Goal: Check status

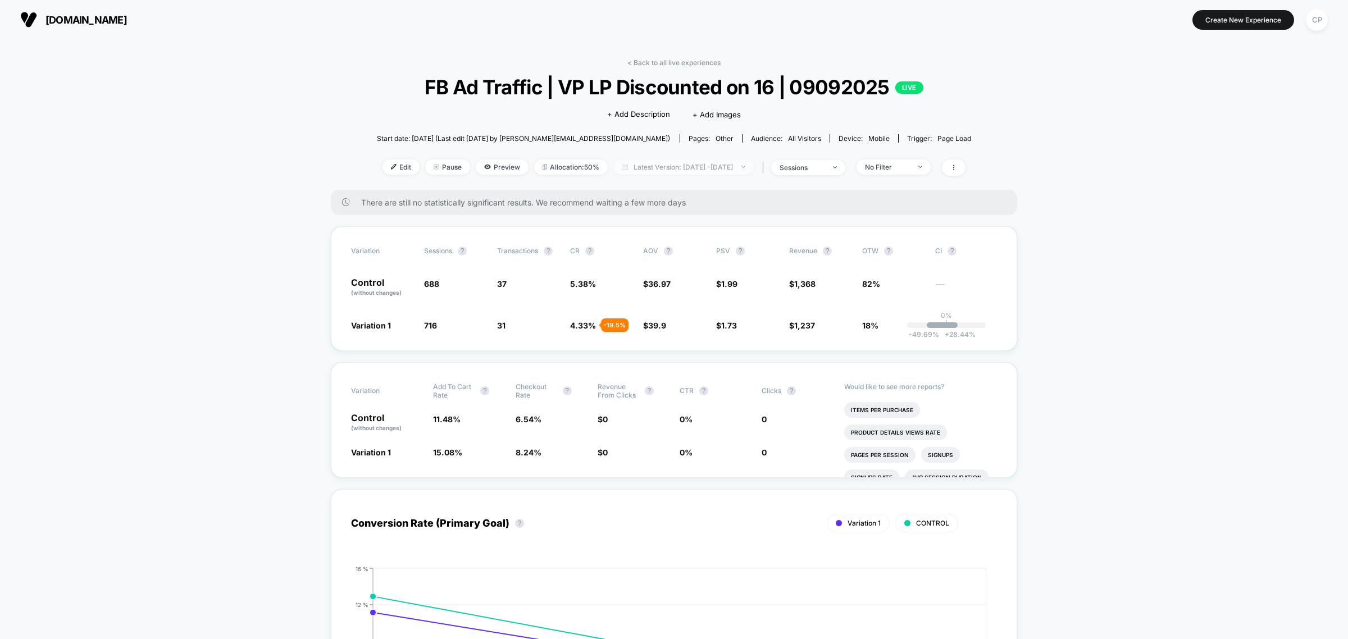
click at [674, 160] on span "Latest Version: Sep 8, 2025 - Sep 10, 2025" at bounding box center [683, 167] width 140 height 15
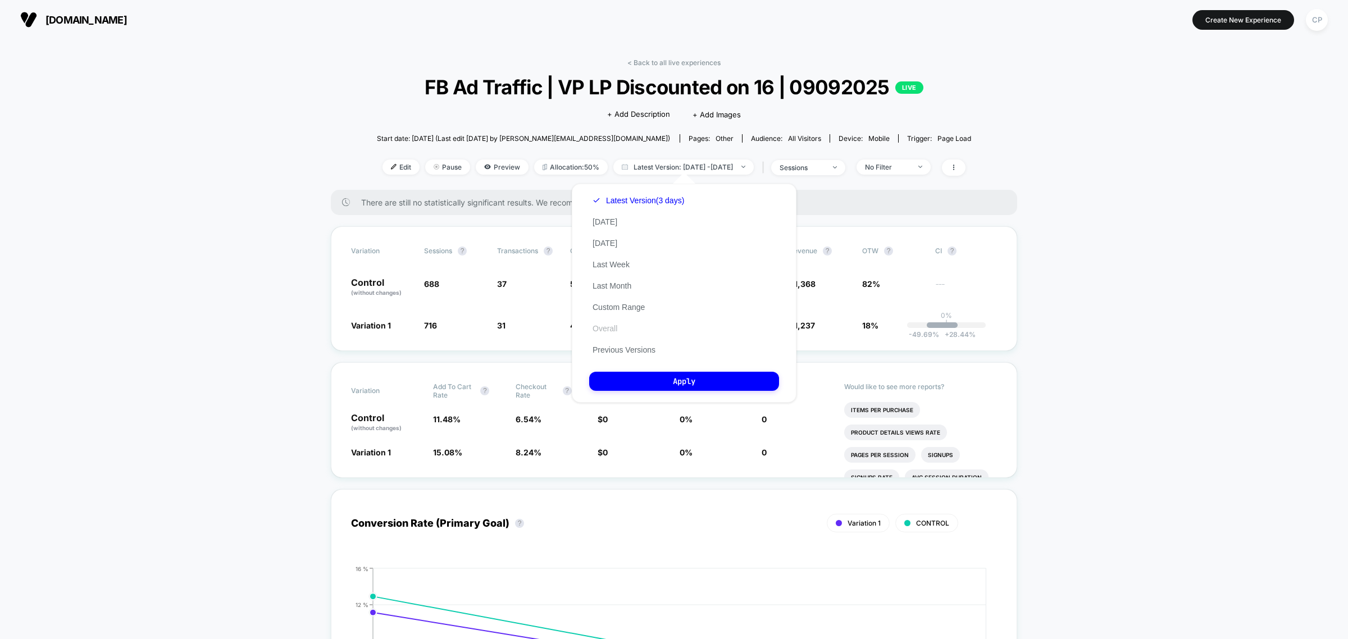
click at [607, 325] on button "Overall" at bounding box center [604, 329] width 31 height 10
click at [666, 375] on button "Apply" at bounding box center [684, 381] width 190 height 19
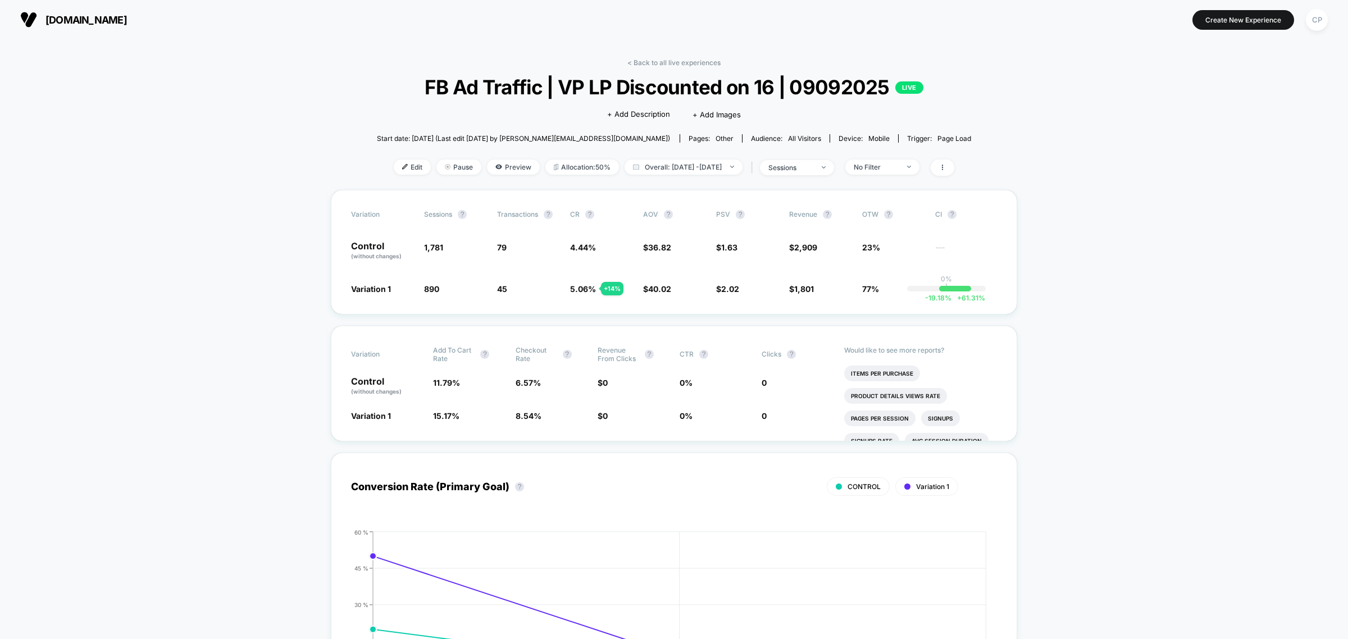
drag, startPoint x: 1122, startPoint y: 539, endPoint x: 900, endPoint y: 199, distance: 405.8
click at [680, 167] on span "Overall: Sep 8, 2025 - Sep 11, 2025" at bounding box center [684, 167] width 118 height 15
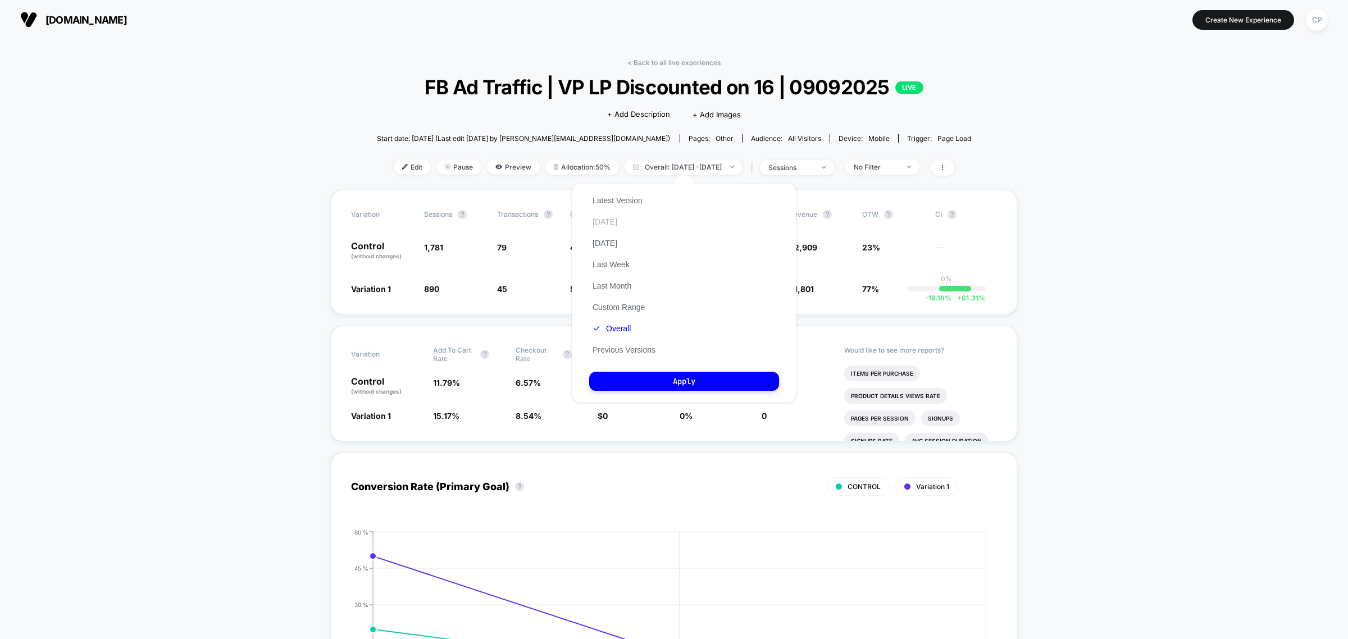
click at [614, 225] on div "Latest Version Today Yesterday Last Week Last Month Custom Range Overall Previo…" at bounding box center [624, 275] width 70 height 171
click at [609, 243] on button "Yesterday" at bounding box center [604, 243] width 31 height 10
click at [644, 384] on button "Apply" at bounding box center [684, 381] width 190 height 19
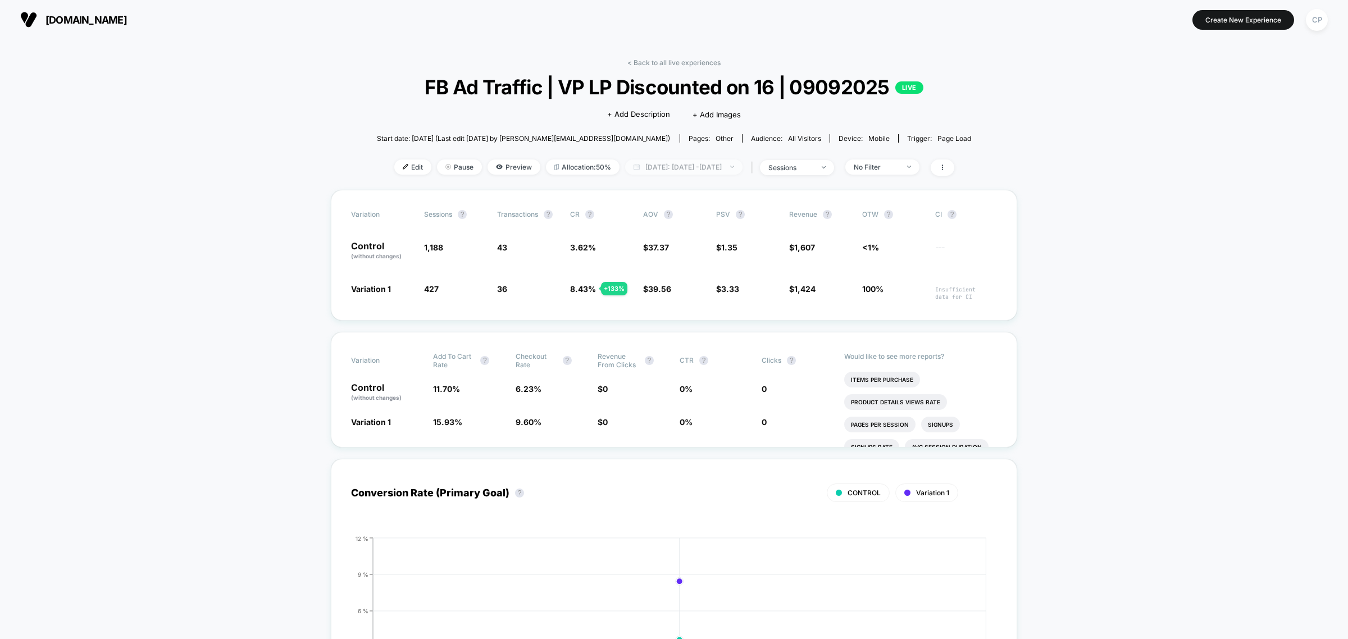
click at [698, 167] on span "Yesterday: Sep 10, 2025 - Sep 10, 2025" at bounding box center [683, 167] width 117 height 15
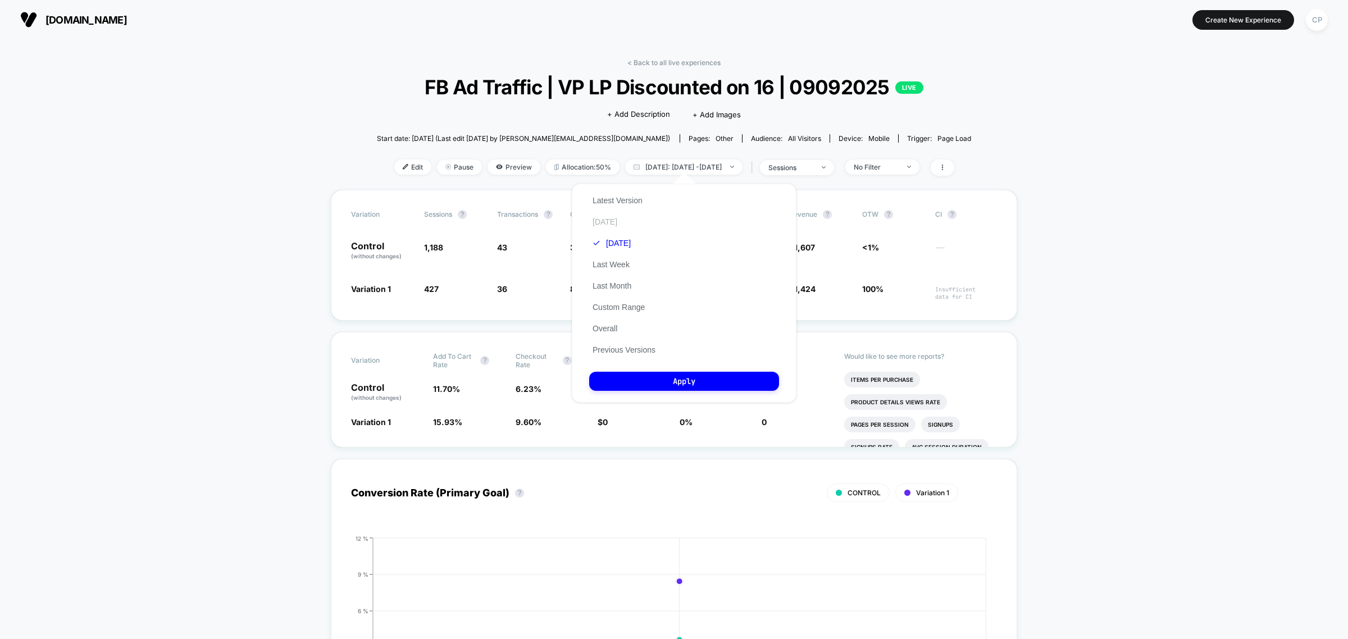
click at [607, 218] on button "Today" at bounding box center [604, 222] width 31 height 10
click at [640, 374] on button "Apply" at bounding box center [684, 381] width 190 height 19
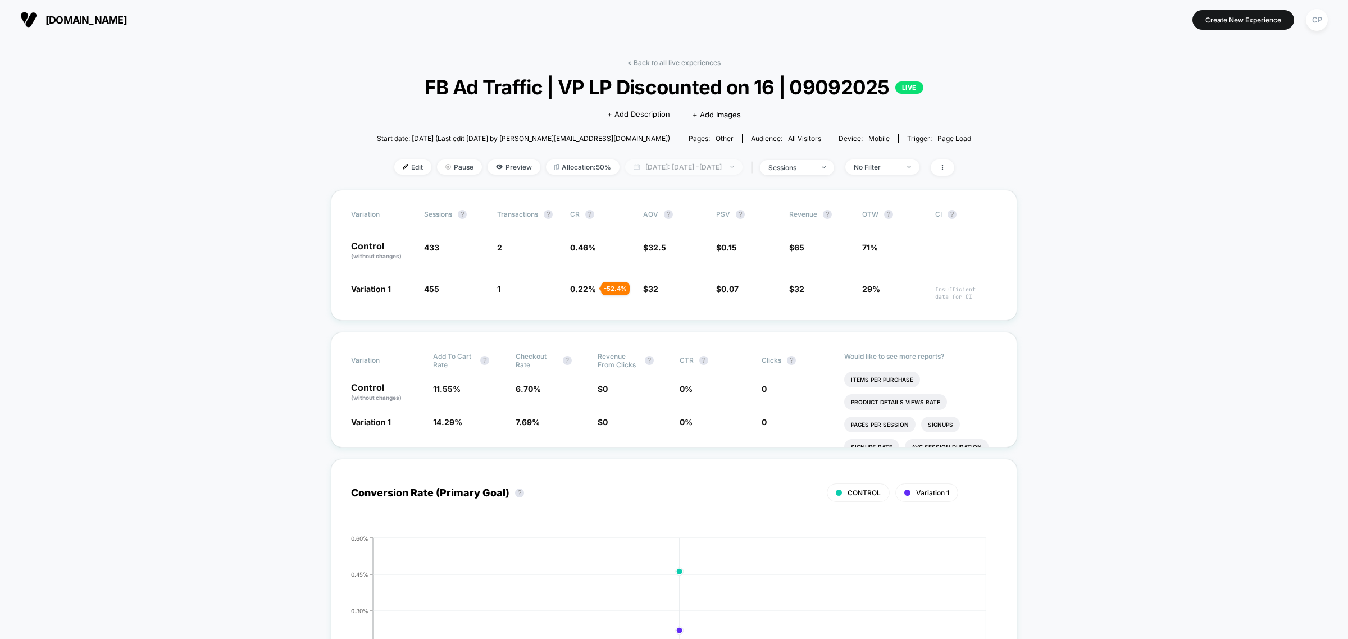
click at [698, 161] on span "Today: Sep 11, 2025 - Sep 11, 2025" at bounding box center [683, 167] width 117 height 15
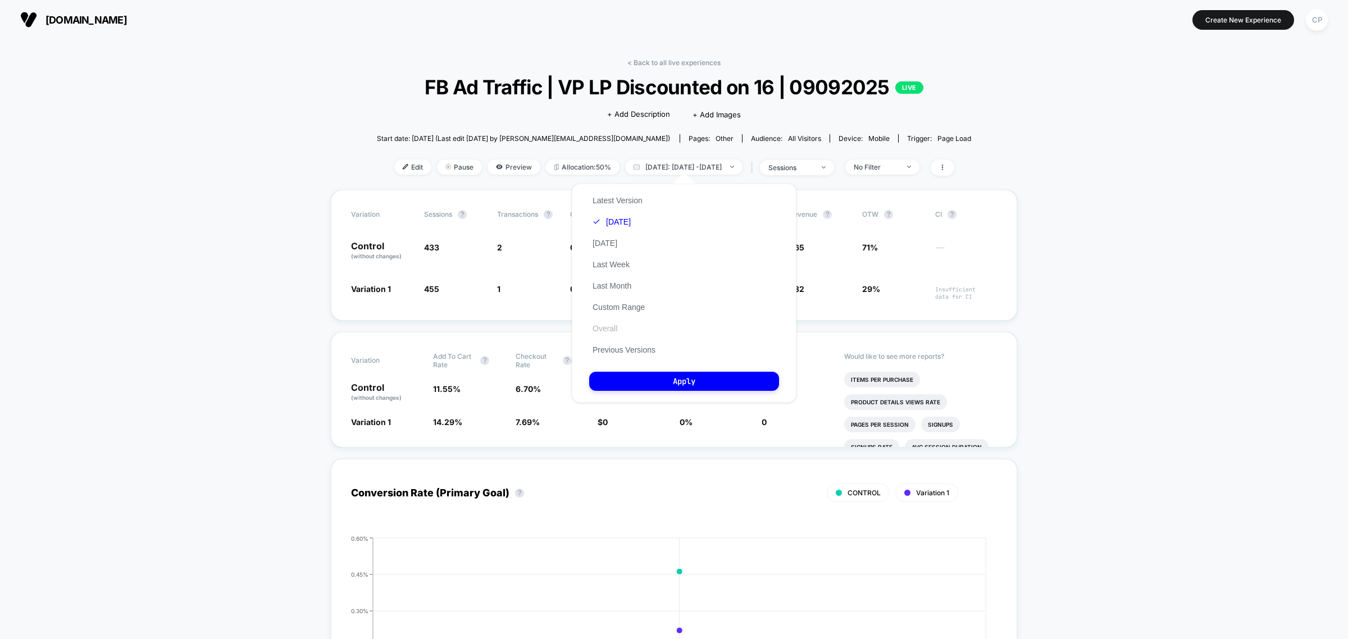
click at [611, 327] on button "Overall" at bounding box center [604, 329] width 31 height 10
click at [638, 377] on button "Apply" at bounding box center [684, 381] width 190 height 19
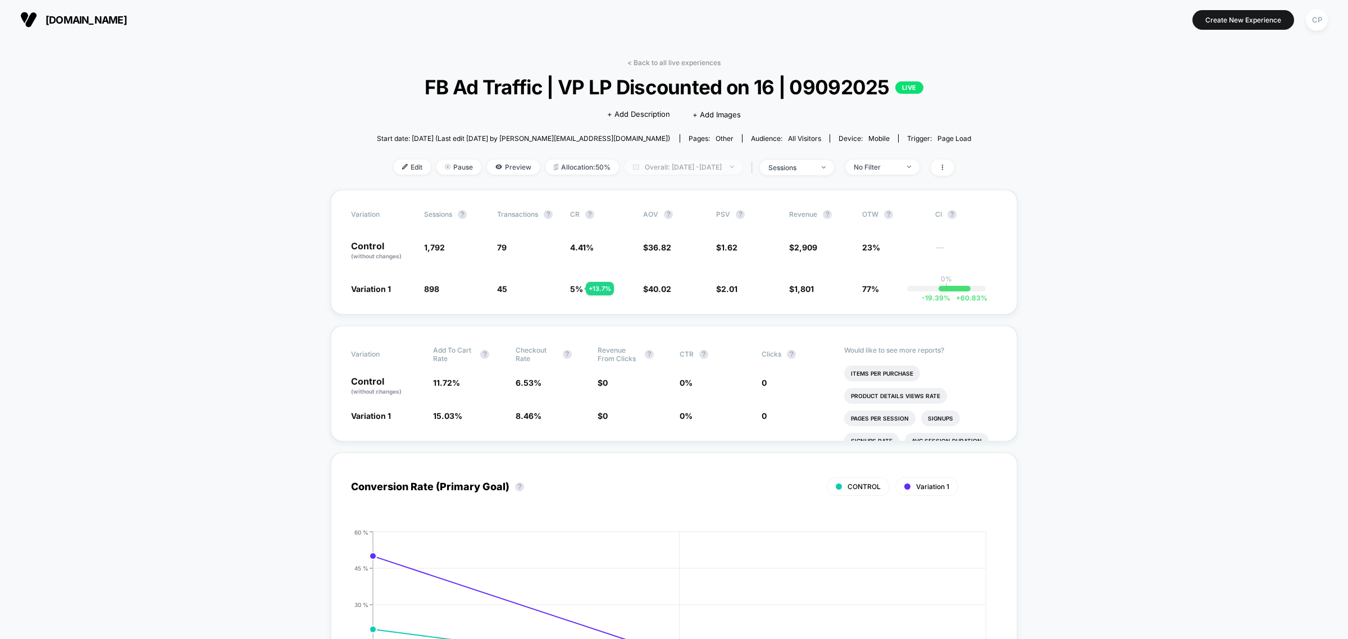
click at [670, 164] on span "Overall: Sep 8, 2025 - Sep 11, 2025" at bounding box center [684, 167] width 118 height 15
